Goal: Check status: Check status

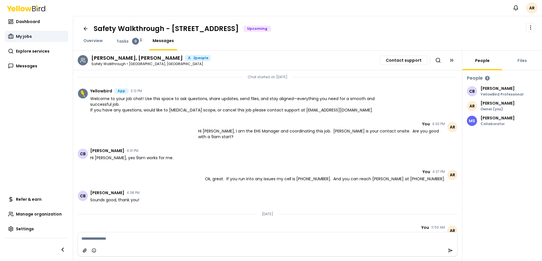
scroll to position [81, 0]
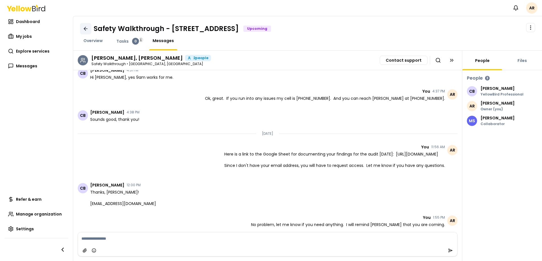
click at [86, 29] on icon at bounding box center [85, 29] width 3 height 0
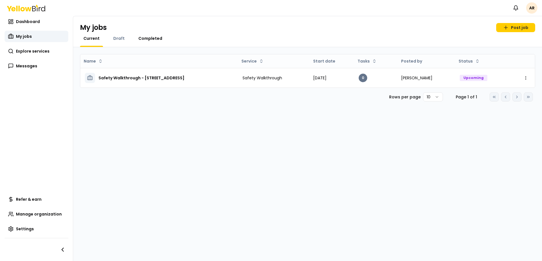
click at [149, 37] on span "Completed" at bounding box center [150, 39] width 24 height 6
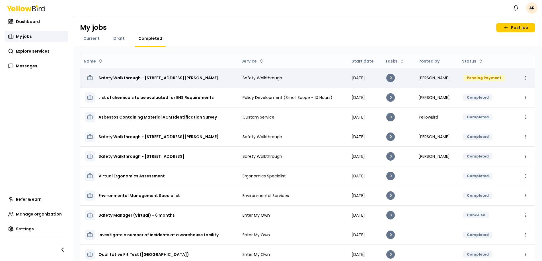
click at [338, 79] on td "Safety Walkthrough" at bounding box center [292, 78] width 109 height 20
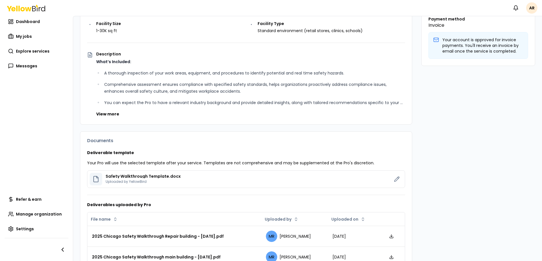
scroll to position [240, 0]
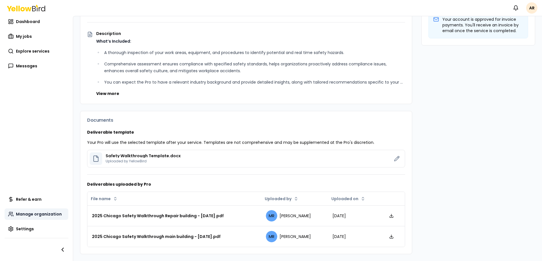
click at [43, 215] on span "Manage organization" at bounding box center [39, 214] width 46 height 6
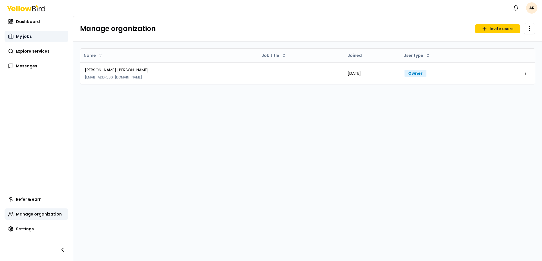
click at [27, 38] on span "My jobs" at bounding box center [24, 37] width 16 height 6
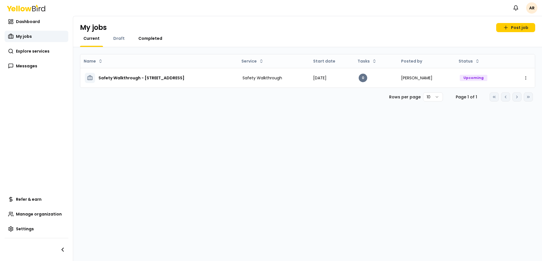
click at [146, 37] on span "Completed" at bounding box center [150, 39] width 24 height 6
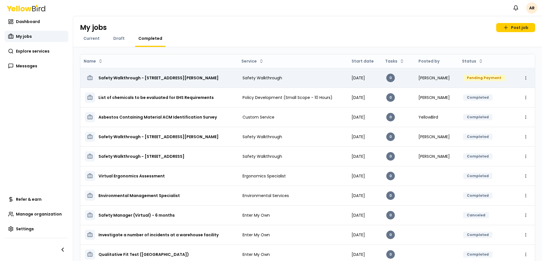
click at [526, 79] on html "Notifications AR Dashboard My jobs Explore services Messages Refer & earn Manag…" at bounding box center [271, 130] width 542 height 261
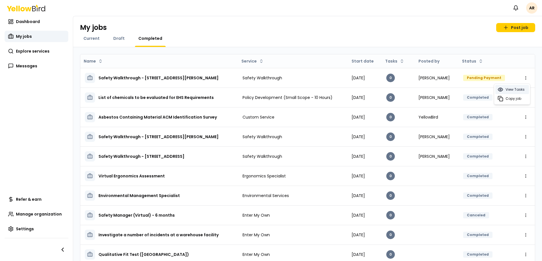
click at [518, 90] on span "View Tasks" at bounding box center [515, 89] width 19 height 5
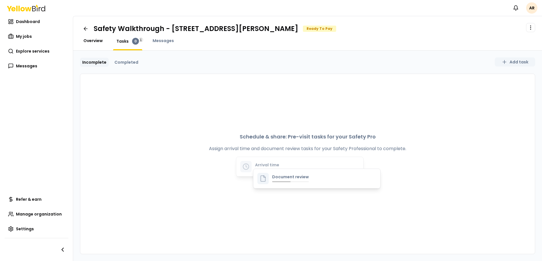
click at [91, 40] on span "Overview" at bounding box center [92, 41] width 19 height 6
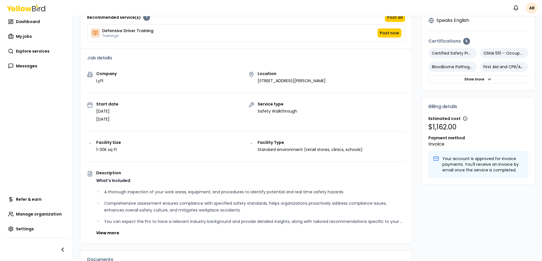
scroll to position [87, 0]
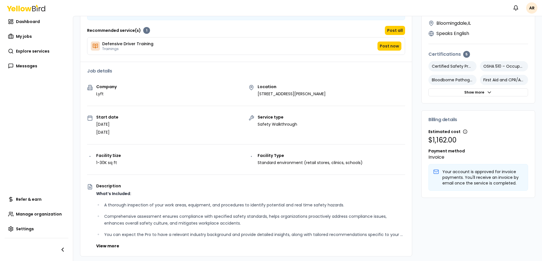
click at [459, 175] on p "Your account is approved for invoice payments. You'll receive an invoice by ema…" at bounding box center [482, 177] width 81 height 17
click at [455, 181] on p "Your account is approved for invoice payments. You'll receive an invoice by ema…" at bounding box center [482, 177] width 81 height 17
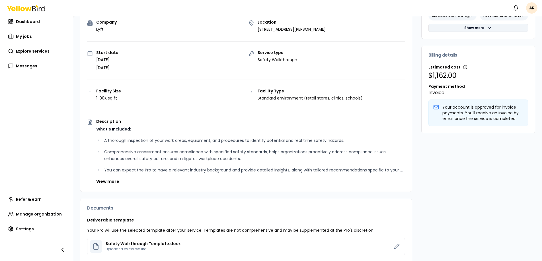
scroll to position [162, 0]
